Goal: Find specific page/section

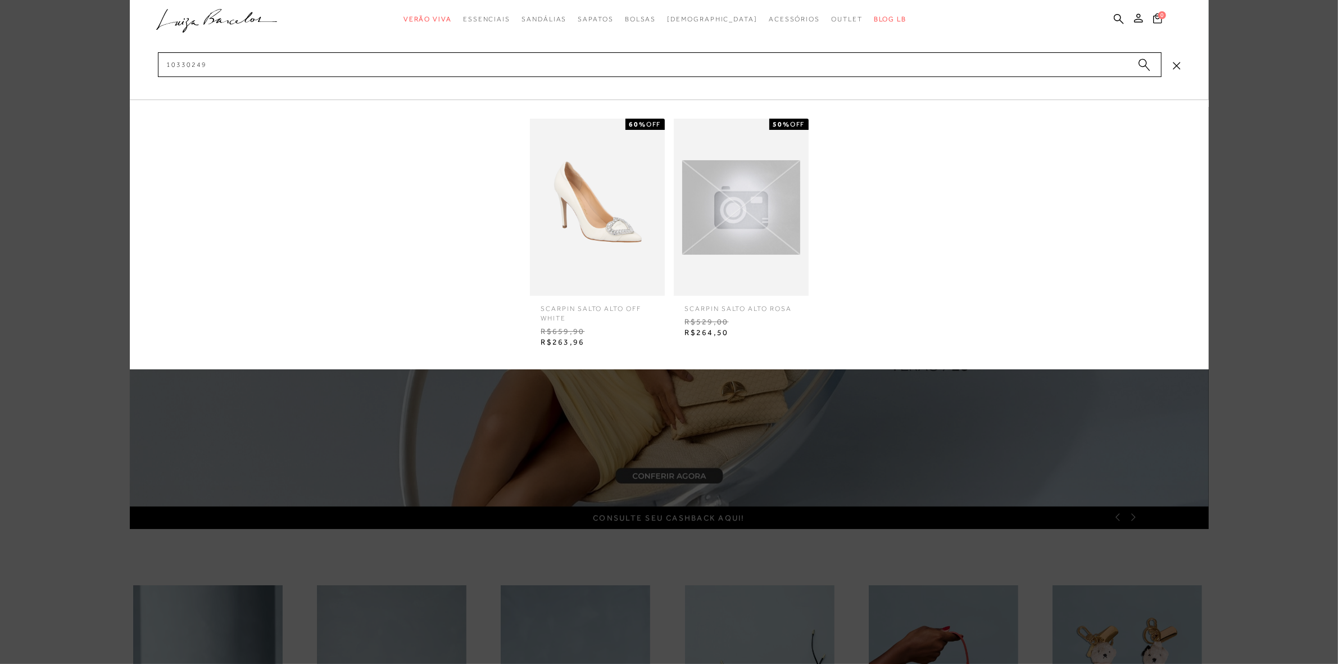
type input "10330249"
click at [1144, 66] on circle "submit" at bounding box center [1142, 63] width 8 height 8
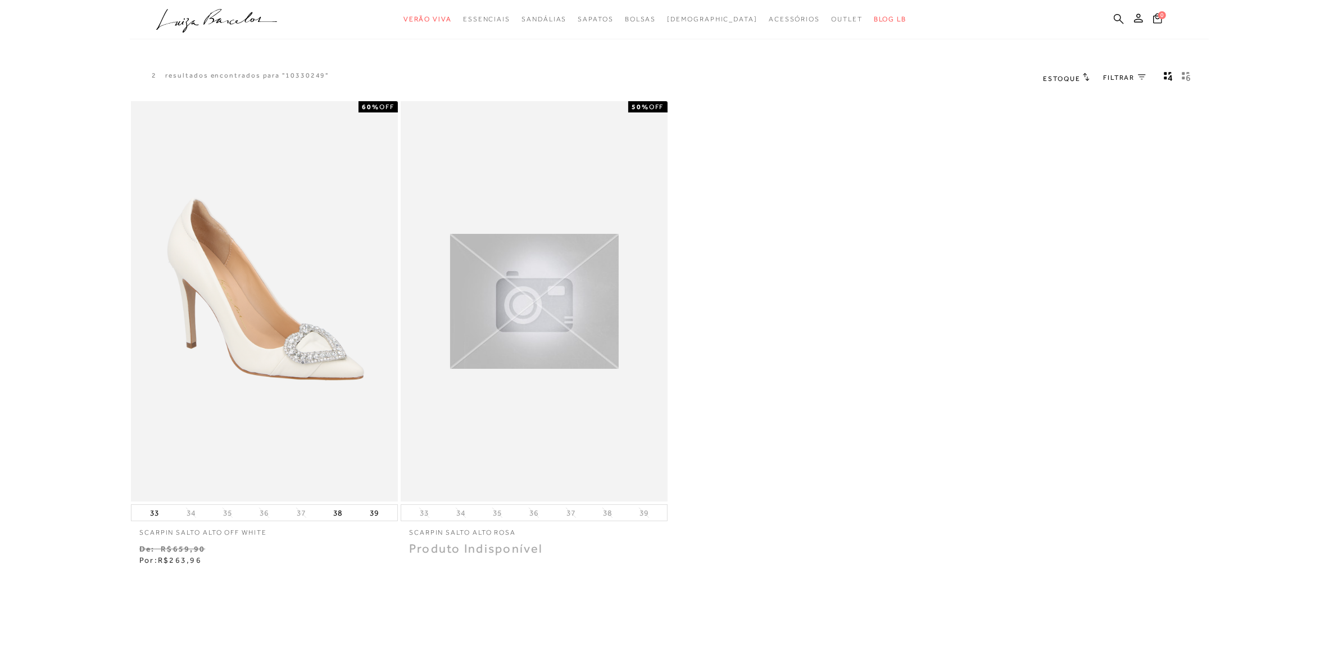
click at [1119, 21] on icon at bounding box center [1119, 18] width 10 height 11
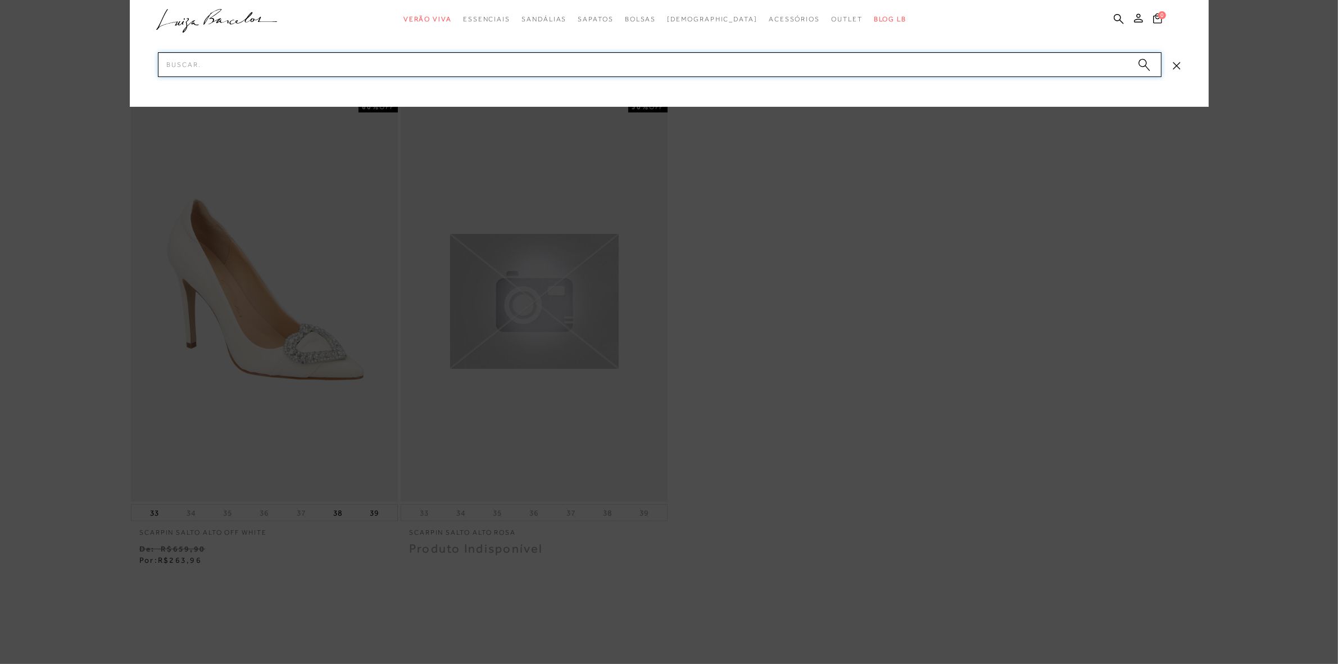
paste input "10330249"
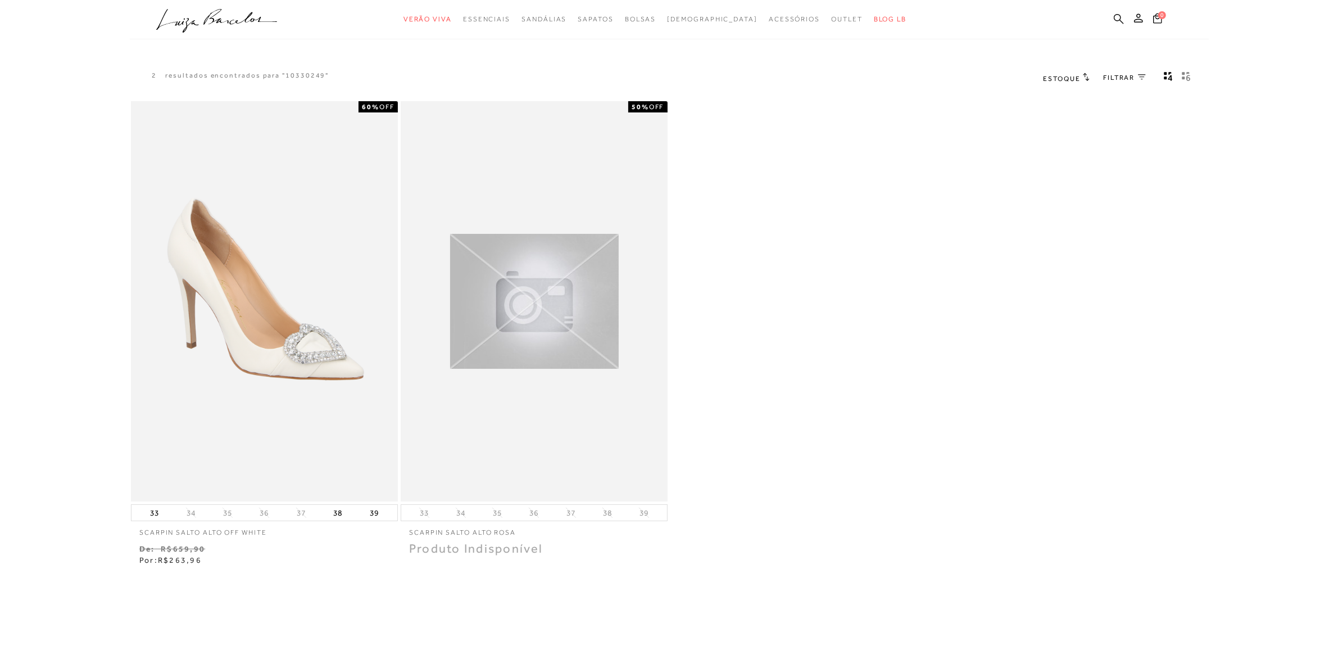
click at [1115, 22] on icon at bounding box center [1119, 18] width 10 height 11
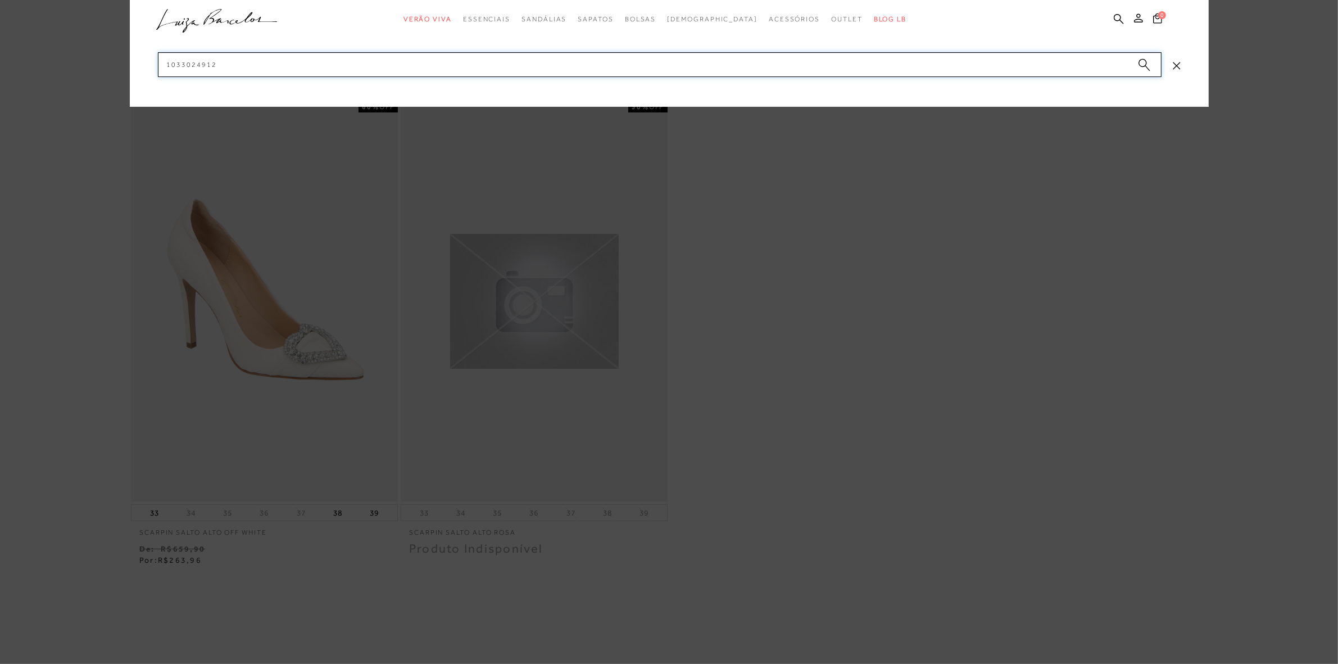
paste input "77771277-4"
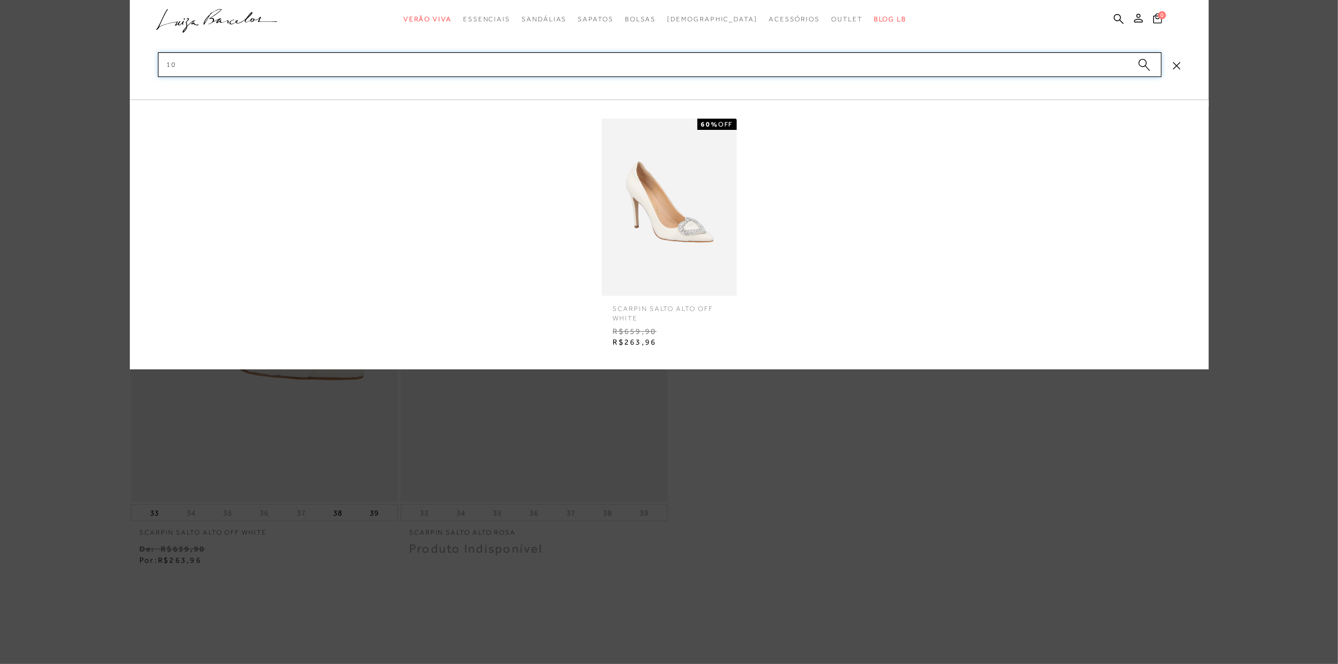
type input "1"
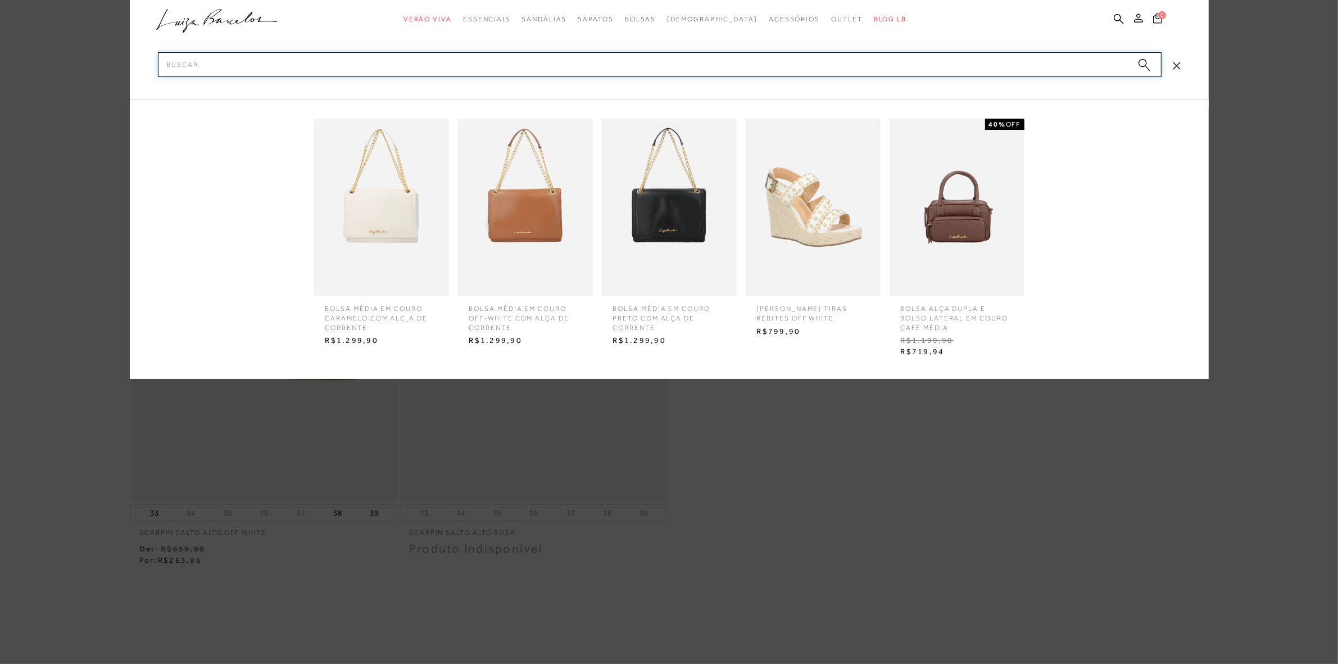
paste input "77771277-4"
type input "77771277-4"
